Goal: Obtain resource: Obtain resource

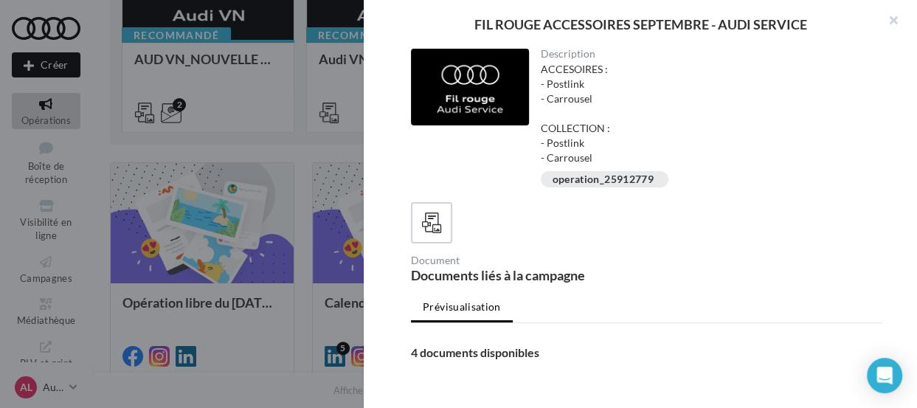
scroll to position [539, 0]
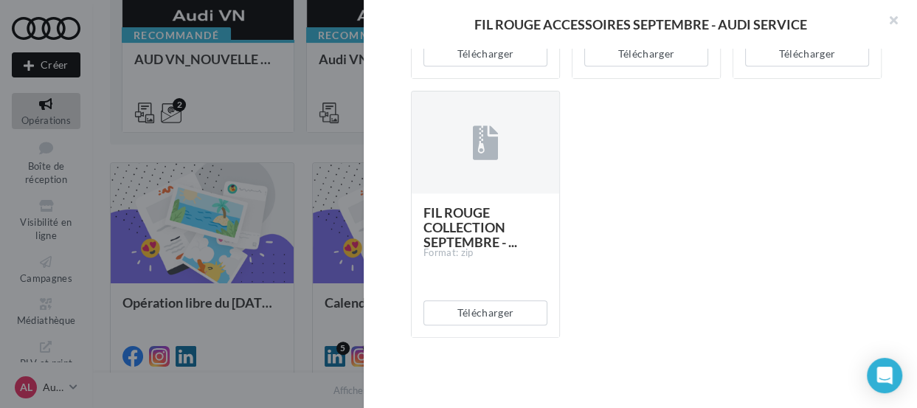
click at [834, 69] on div "Télécharger" at bounding box center [808, 54] width 148 height 49
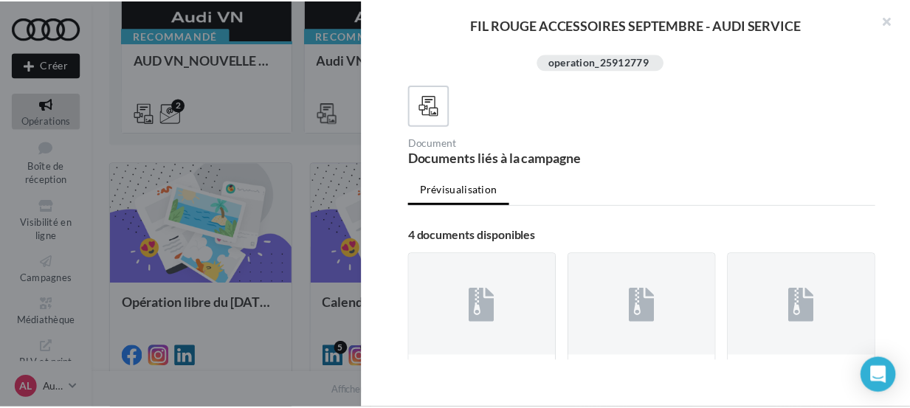
scroll to position [111, 0]
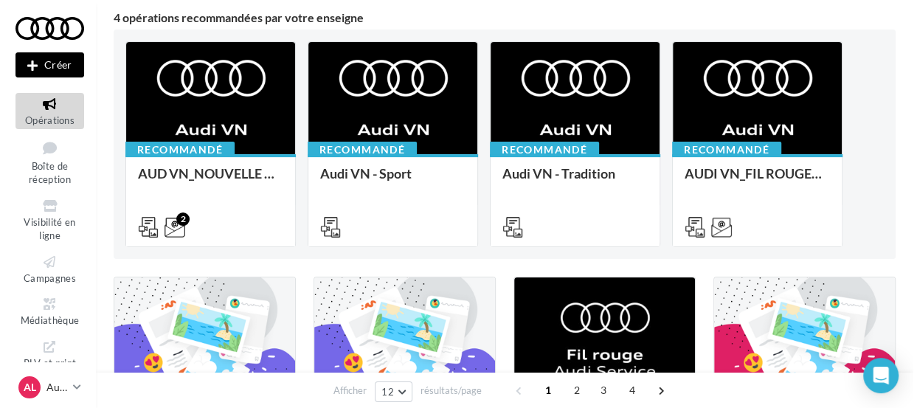
scroll to position [127, 0]
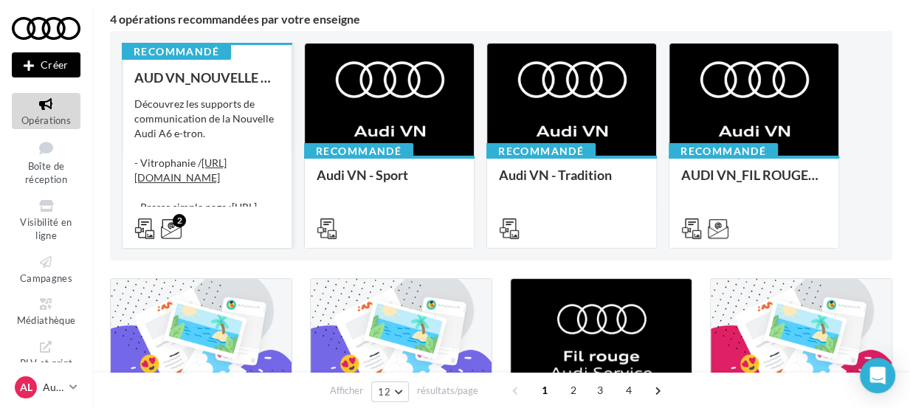
click at [197, 99] on div "Découvrez les supports de communication de la Nouvelle Audi A6 e-tron. - Vitrop…" at bounding box center [206, 171] width 145 height 148
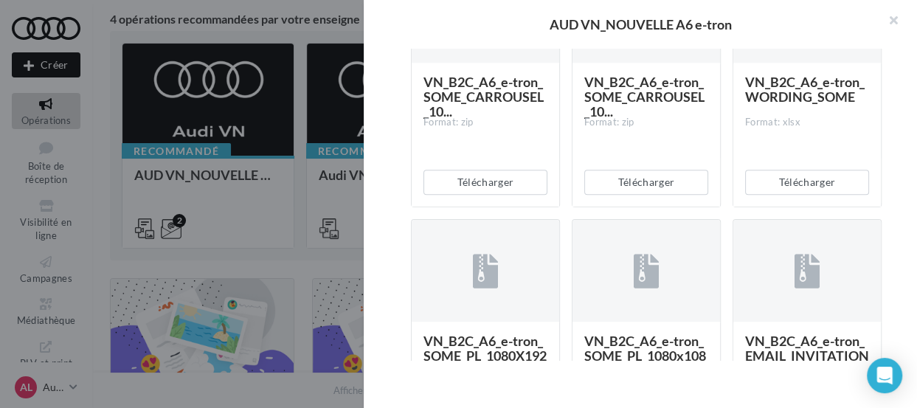
scroll to position [498, 0]
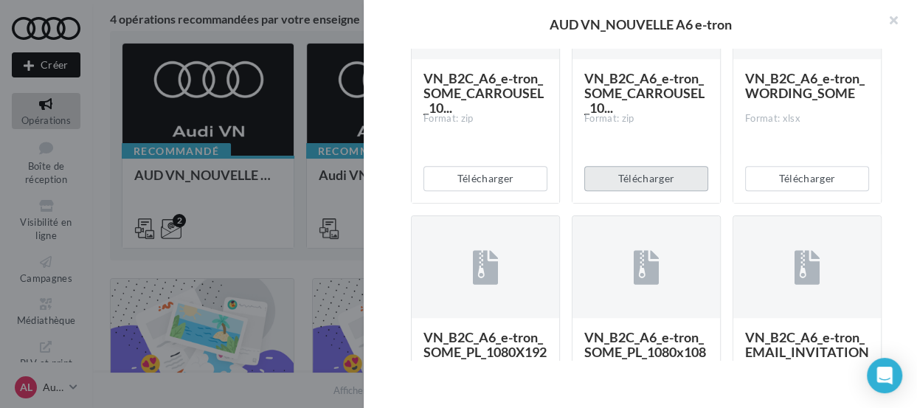
click at [671, 191] on button "Télécharger" at bounding box center [647, 178] width 124 height 25
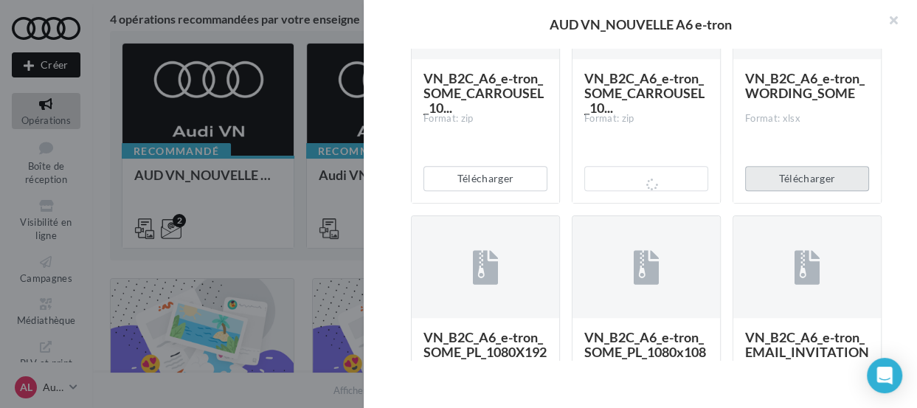
click at [814, 191] on button "Télécharger" at bounding box center [807, 178] width 124 height 25
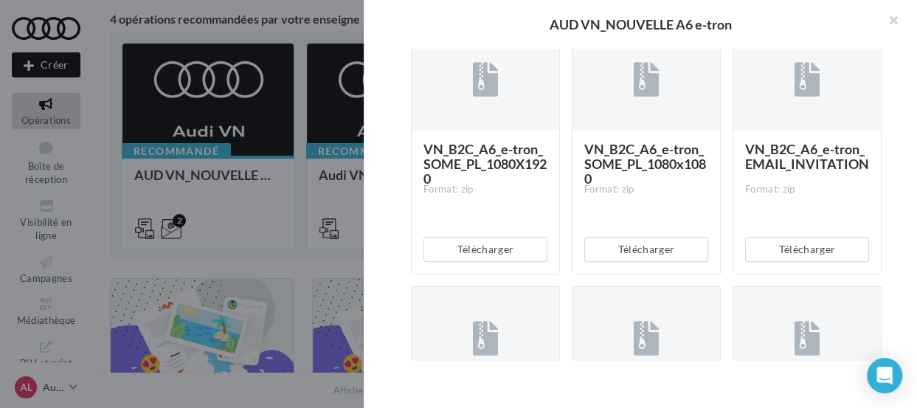
scroll to position [687, 0]
click at [403, 340] on div "Description Découvrez les supports de communication de la Nouvelle Audi A6 e-tr…" at bounding box center [646, 205] width 565 height 312
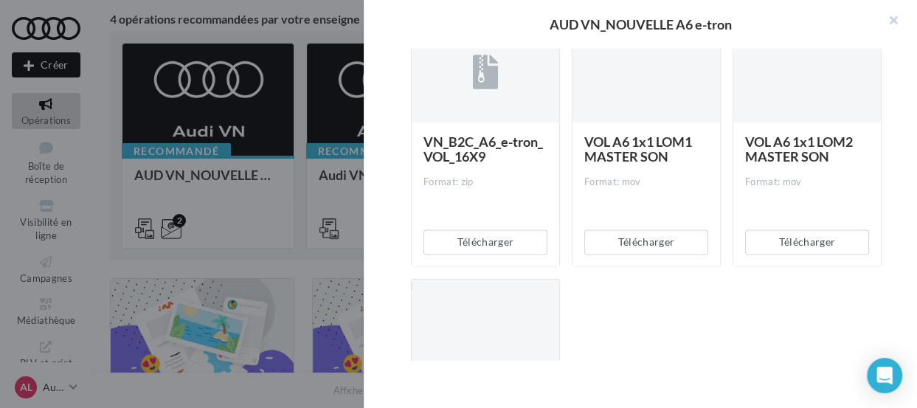
scroll to position [1471, 0]
click at [496, 255] on button "Télécharger" at bounding box center [486, 242] width 124 height 25
click at [376, 308] on div "Description Découvrez les supports de communication de la Nouvelle Audi A6 e-tr…" at bounding box center [646, 205] width 565 height 312
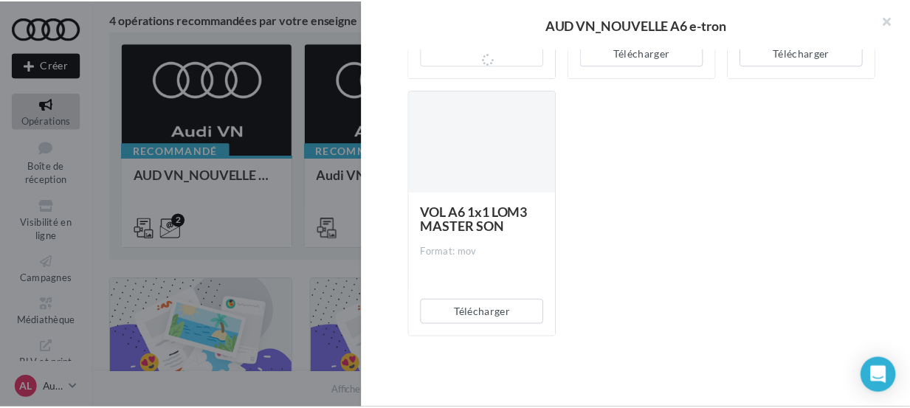
scroll to position [1733, 0]
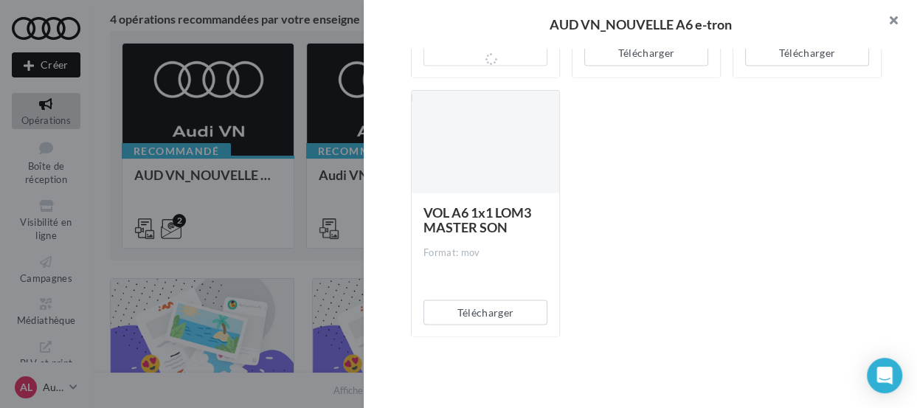
click at [888, 15] on button "button" at bounding box center [887, 22] width 59 height 44
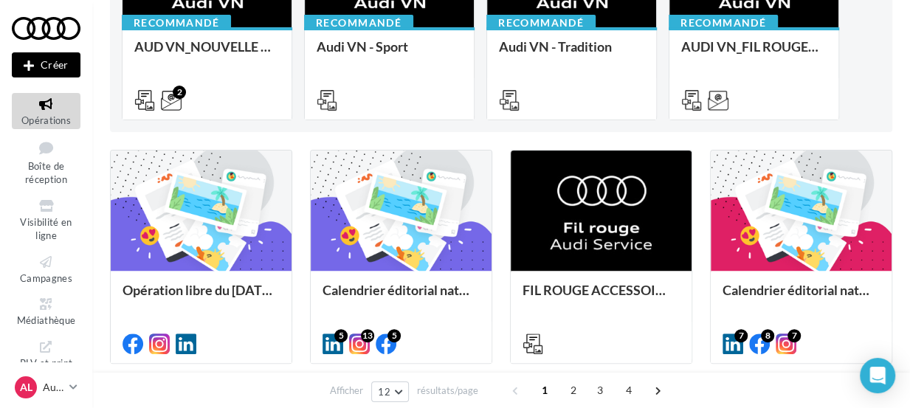
scroll to position [258, 0]
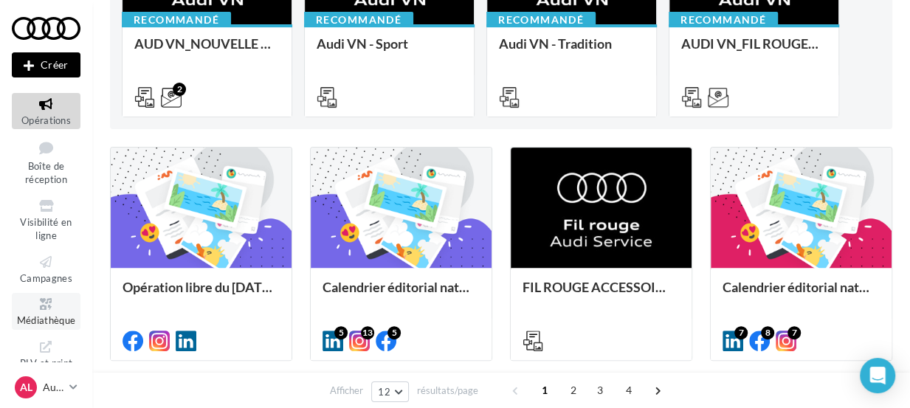
click at [48, 309] on icon at bounding box center [46, 304] width 60 height 17
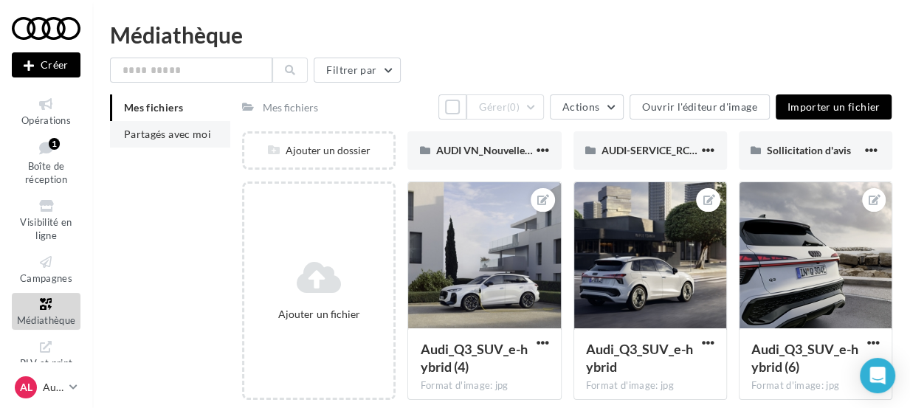
click at [162, 134] on span "Partagés avec moi" at bounding box center [167, 134] width 87 height 13
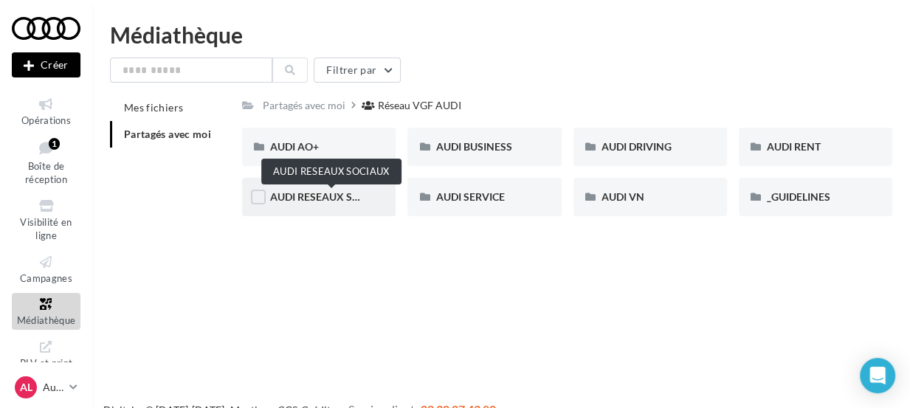
click at [358, 203] on span "AUDI RESEAUX SOCIAUX" at bounding box center [331, 196] width 122 height 13
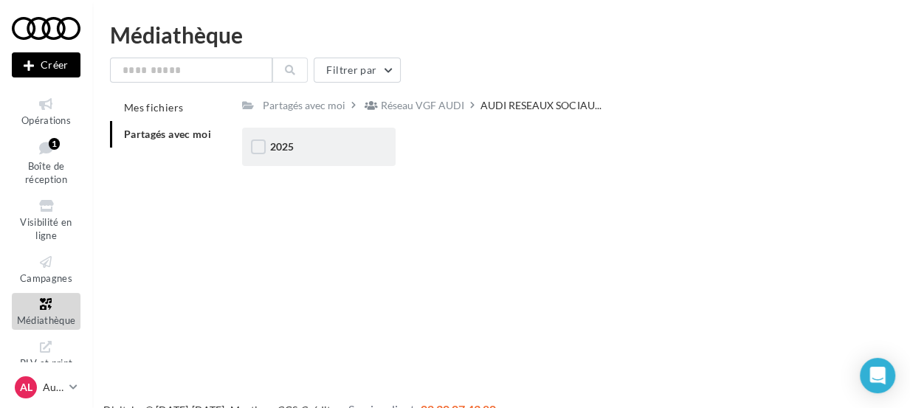
click at [326, 153] on div "2025" at bounding box center [318, 146] width 97 height 15
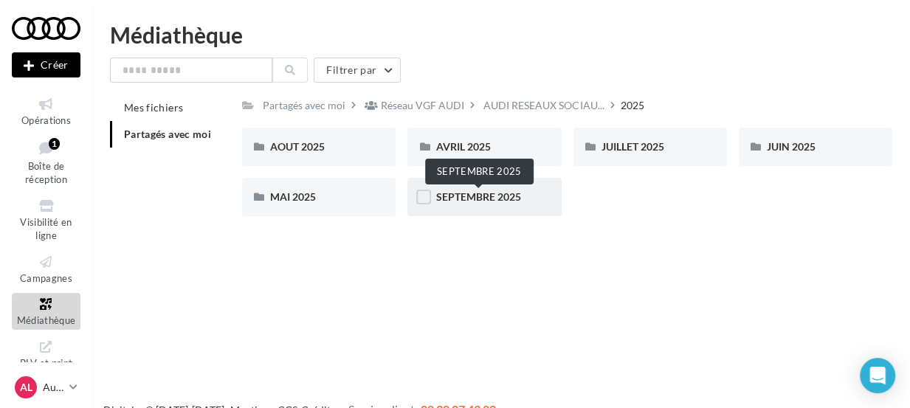
click at [458, 197] on span "SEPTEMBRE 2025" at bounding box center [477, 196] width 85 height 13
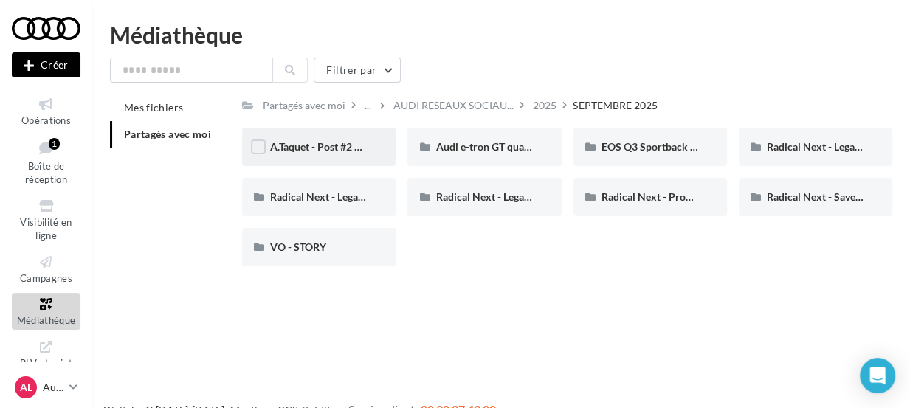
click at [328, 154] on div "A.Taquet - Post #2 Audi RS6" at bounding box center [318, 146] width 97 height 15
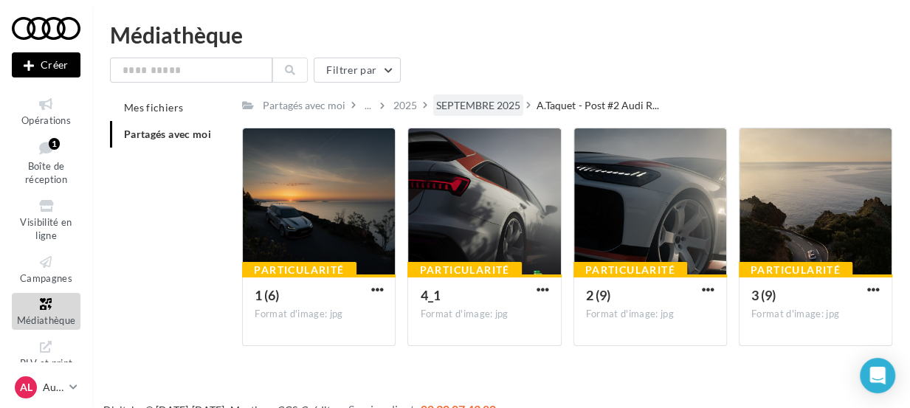
click at [469, 107] on div "SEPTEMBRE 2025" at bounding box center [478, 105] width 84 height 15
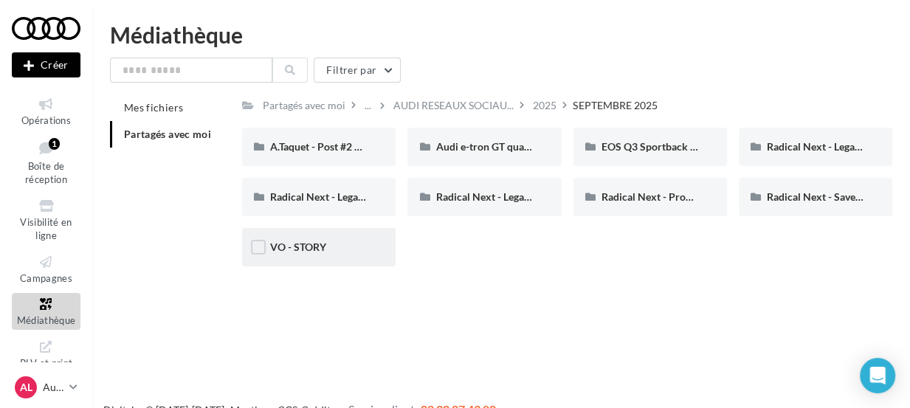
click at [343, 246] on div "VO - STORY" at bounding box center [318, 247] width 97 height 15
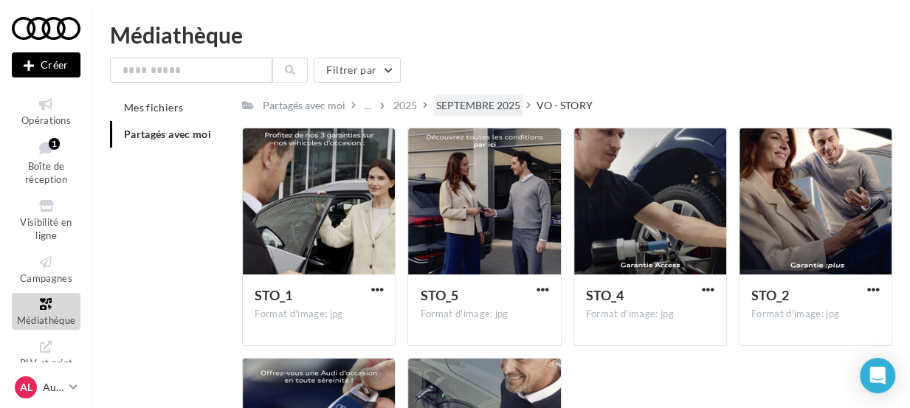
click at [495, 105] on div "SEPTEMBRE 2025" at bounding box center [478, 105] width 84 height 15
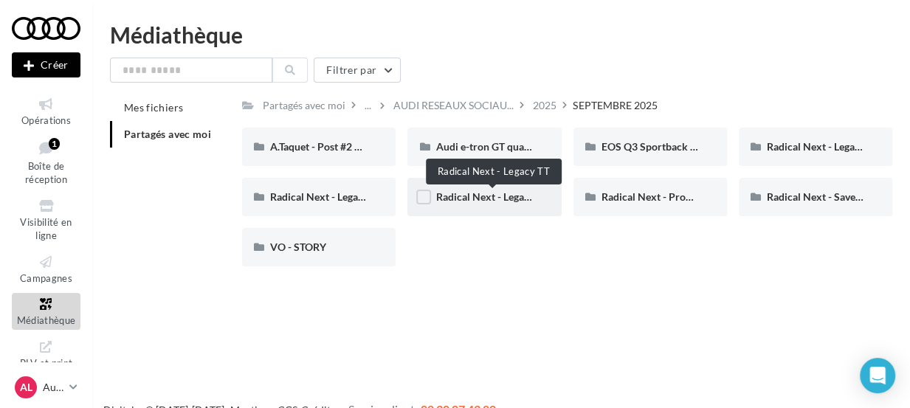
click at [517, 201] on span "Radical Next - Legacy TT" at bounding box center [491, 196] width 112 height 13
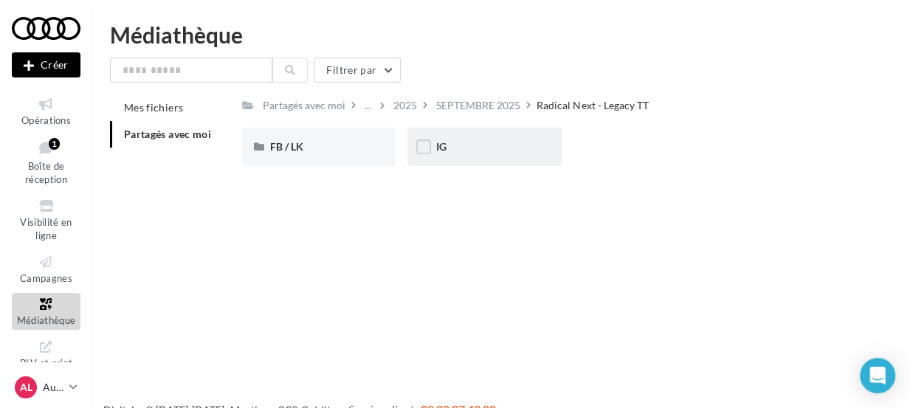
click at [463, 147] on div "IG" at bounding box center [483, 146] width 97 height 15
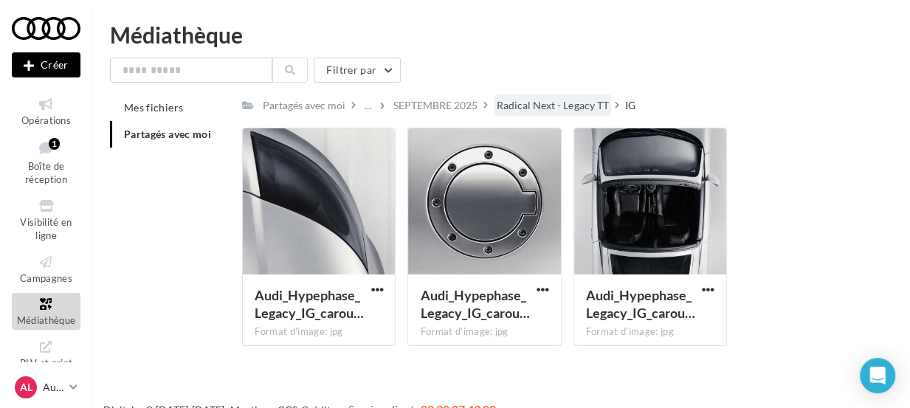
click at [542, 100] on div "Radical Next - Legacy TT" at bounding box center [552, 105] width 111 height 15
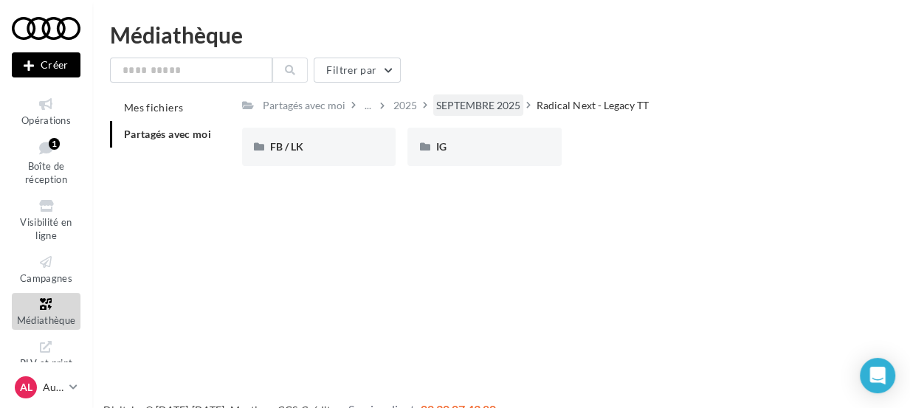
click at [474, 115] on div "SEPTEMBRE 2025" at bounding box center [478, 104] width 90 height 21
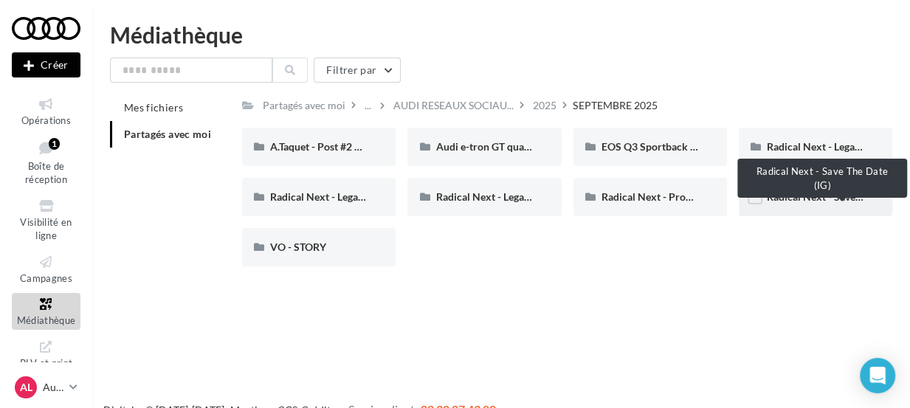
click at [807, 202] on span "Radical Next - Save The Date (IG)" at bounding box center [842, 196] width 150 height 13
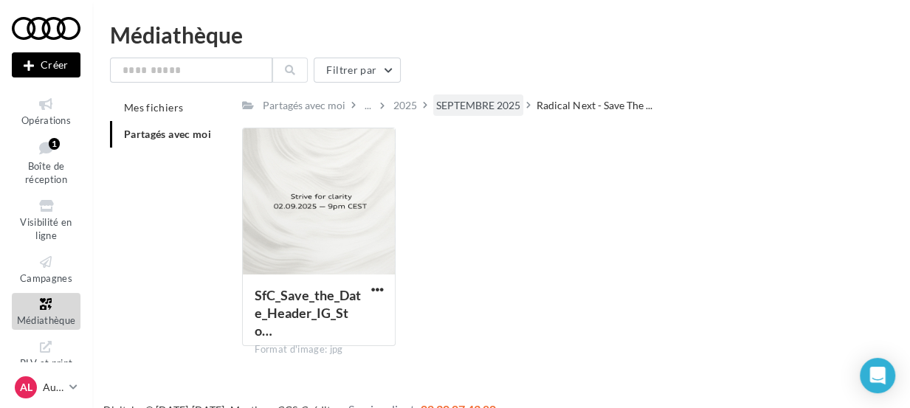
click at [520, 106] on div "SEPTEMBRE 2025" at bounding box center [478, 104] width 90 height 21
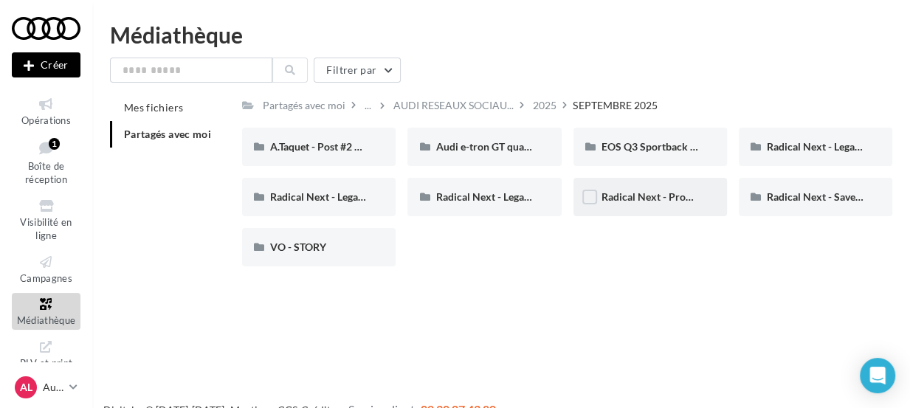
click at [627, 204] on div "Radical Next - Product teaser" at bounding box center [650, 197] width 154 height 38
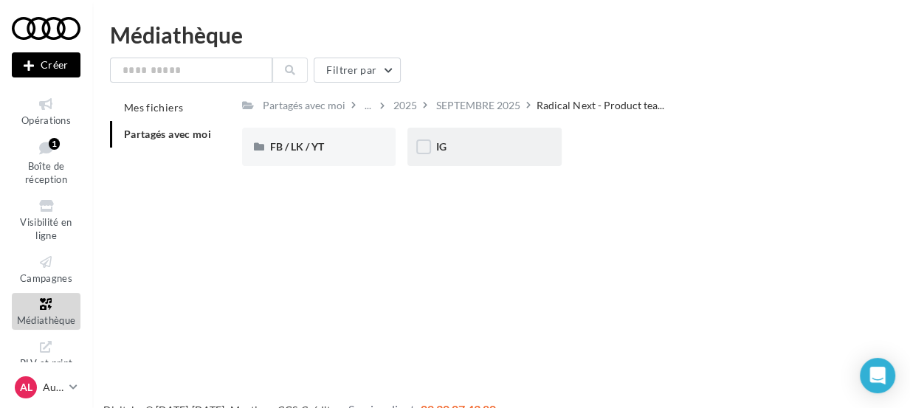
click at [495, 161] on div "IG" at bounding box center [484, 147] width 154 height 38
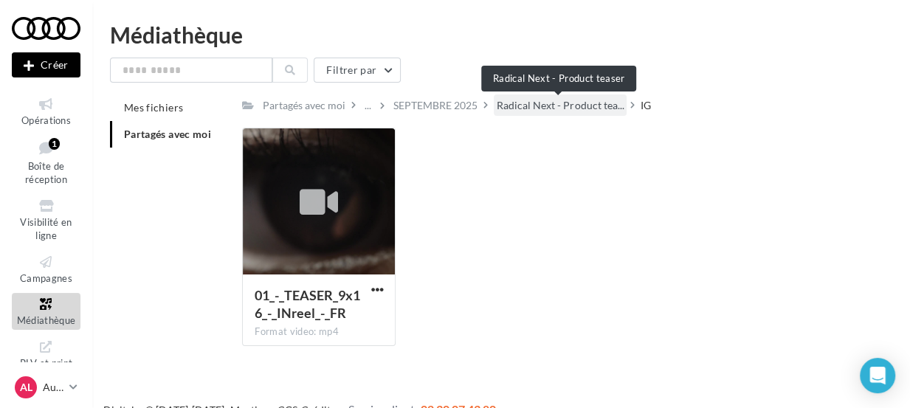
click at [556, 108] on span "Radical Next - Product tea..." at bounding box center [560, 105] width 127 height 15
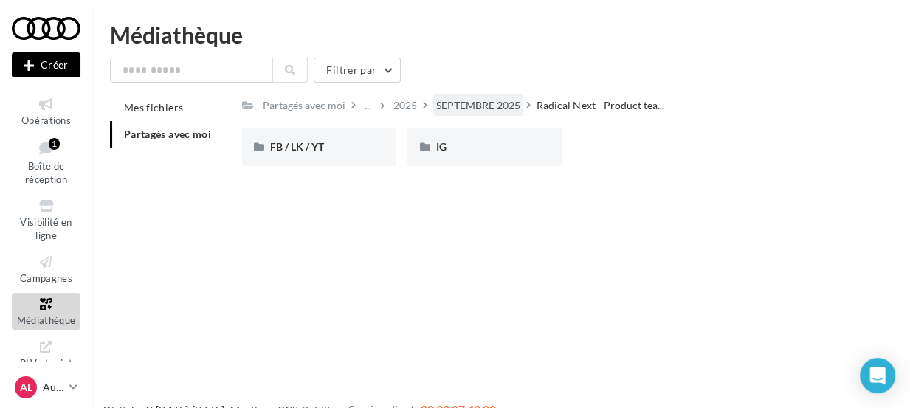
click at [487, 110] on div "SEPTEMBRE 2025" at bounding box center [478, 105] width 84 height 15
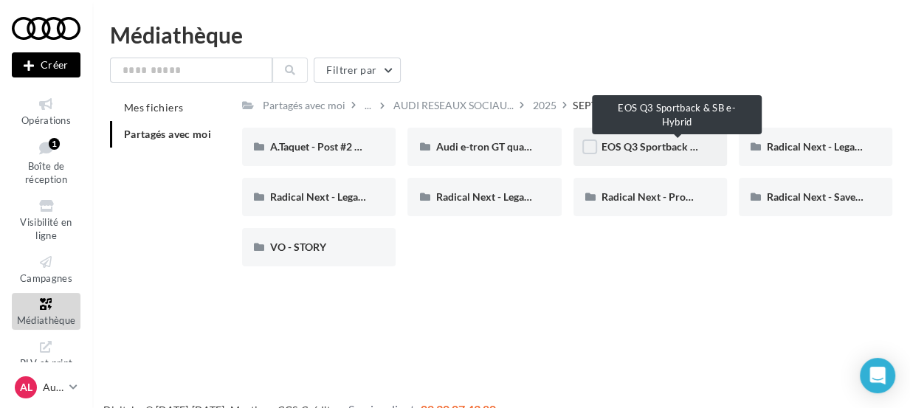
click at [630, 151] on span "EOS Q3 Sportback & SB e-Hybrid" at bounding box center [679, 146] width 154 height 13
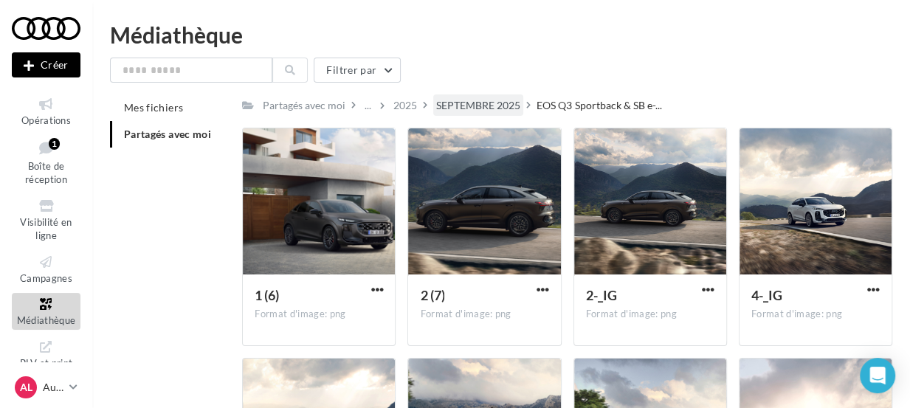
click at [462, 100] on div "SEPTEMBRE 2025" at bounding box center [478, 105] width 84 height 15
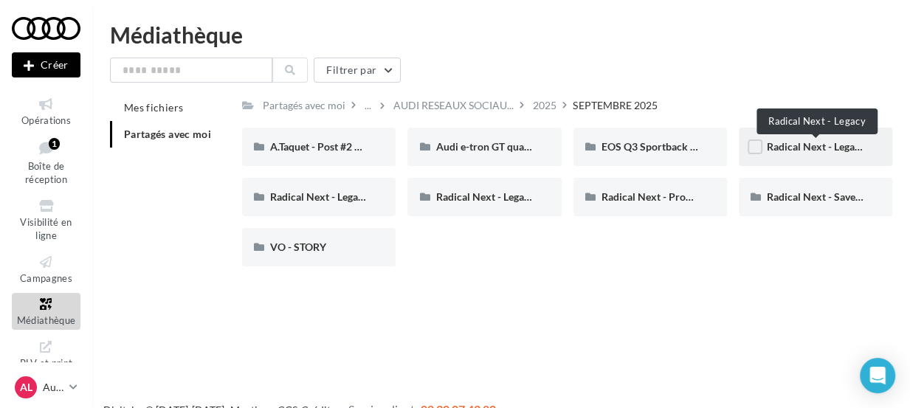
click at [791, 151] on span "Radical Next - Legacy" at bounding box center [816, 146] width 98 height 13
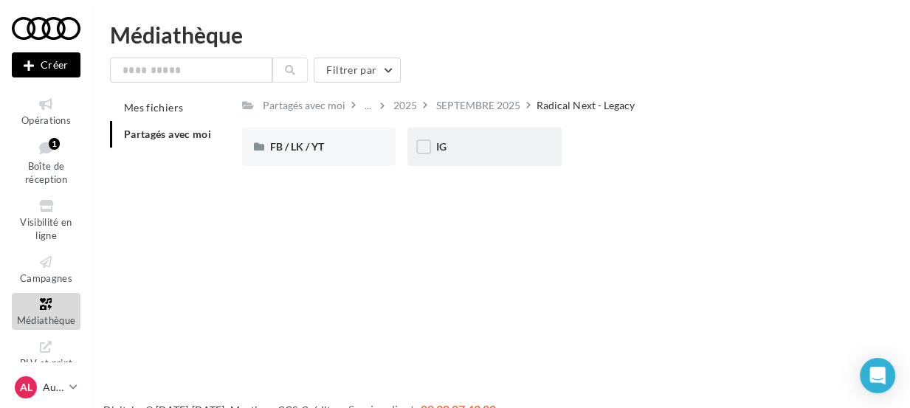
click at [453, 145] on div "IG" at bounding box center [483, 146] width 97 height 15
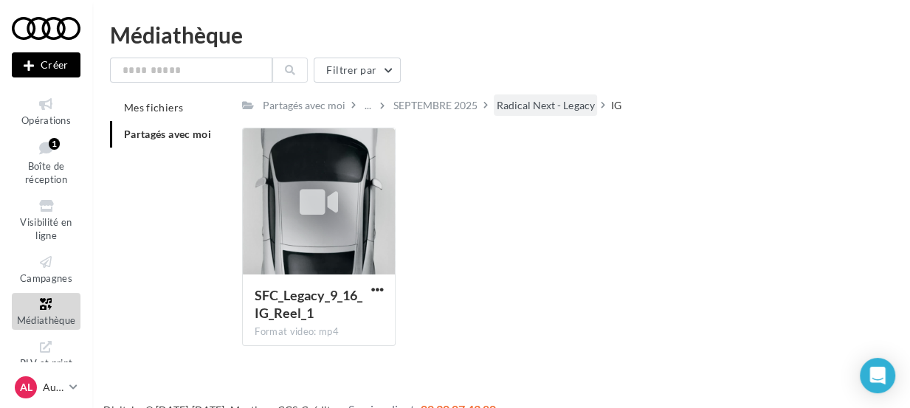
click at [552, 105] on div "Radical Next - Legacy" at bounding box center [545, 105] width 97 height 15
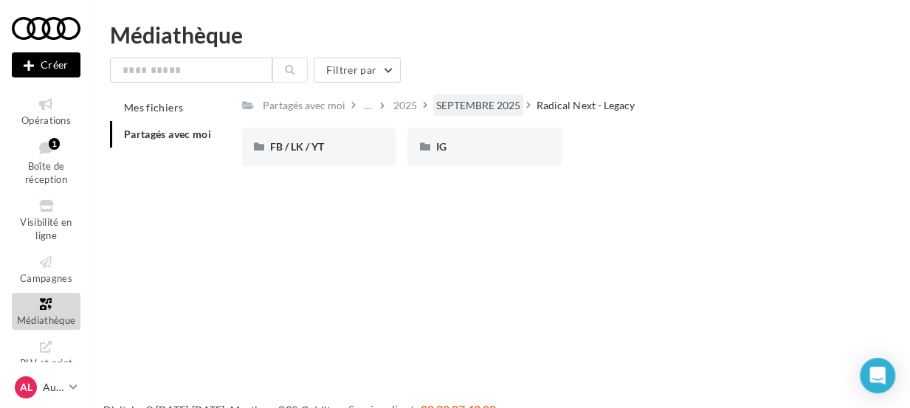
click at [485, 108] on div "SEPTEMBRE 2025" at bounding box center [478, 105] width 84 height 15
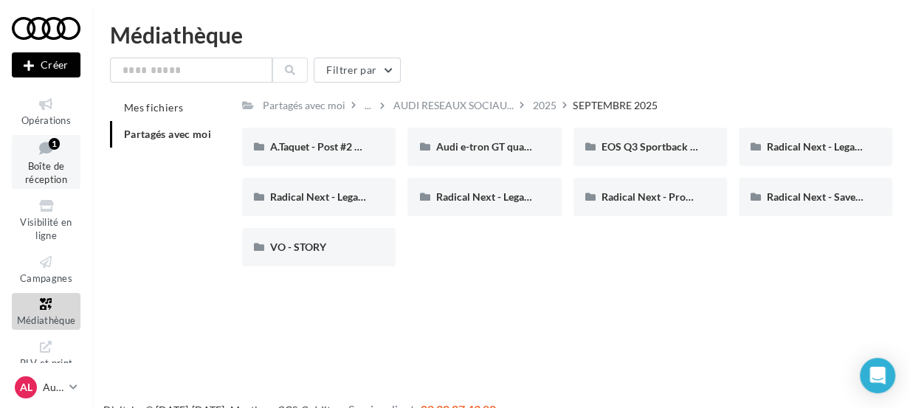
click at [48, 162] on span "Boîte de réception" at bounding box center [46, 173] width 42 height 26
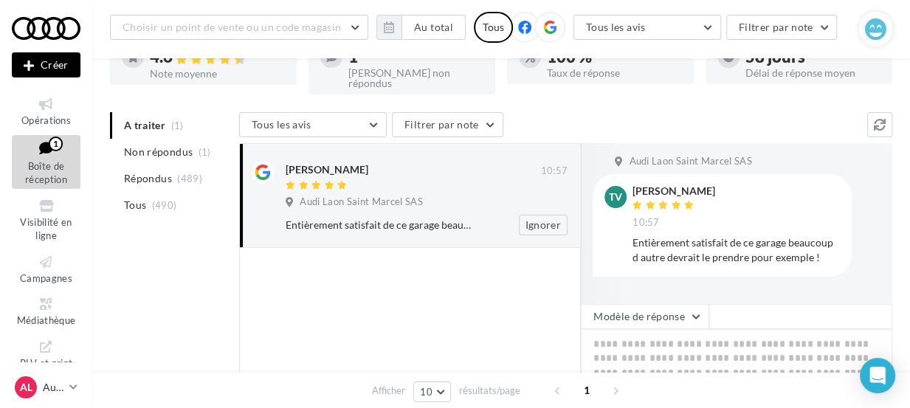
scroll to position [111, 0]
